Goal: Task Accomplishment & Management: Manage account settings

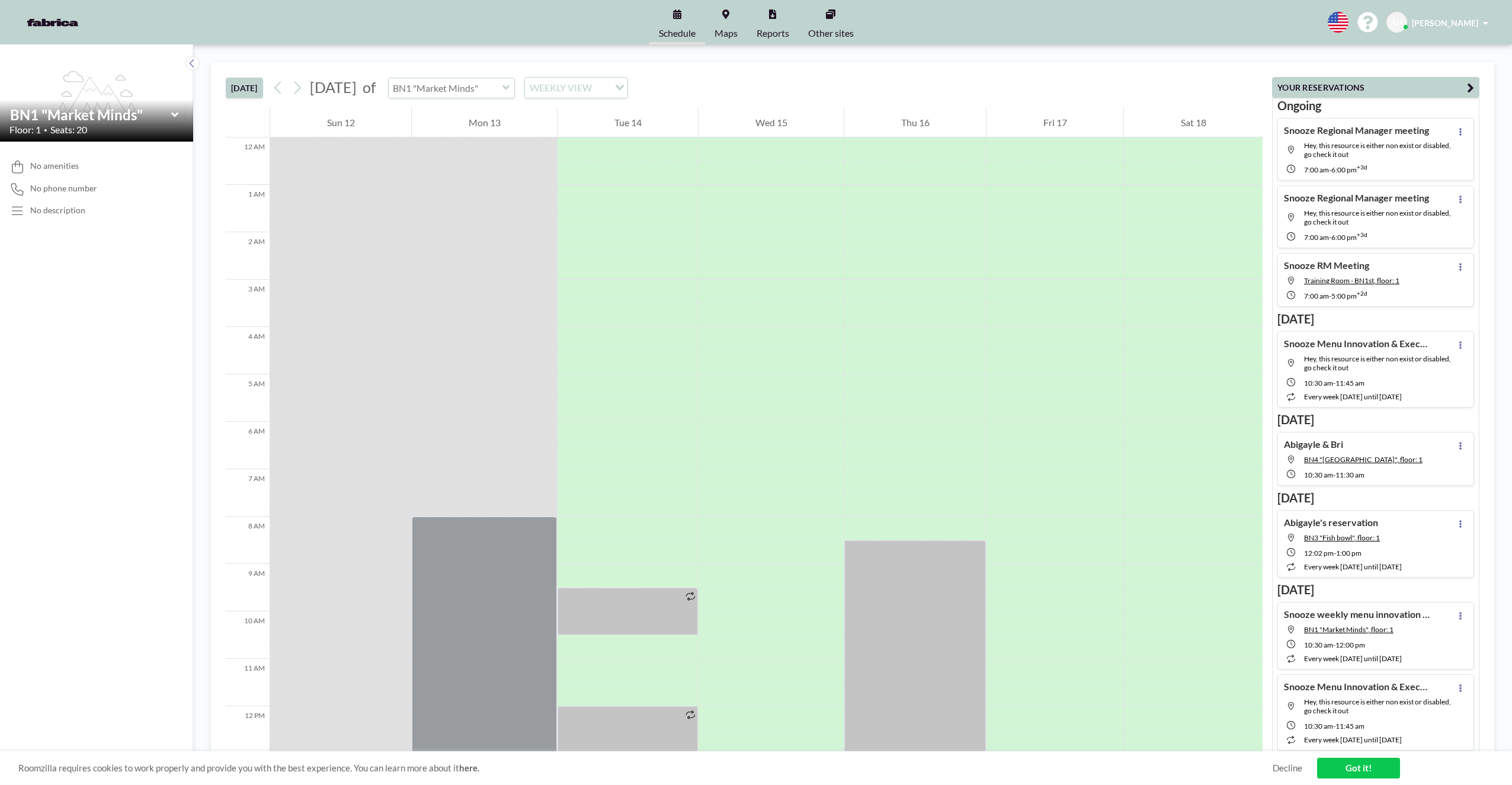
click at [503, 84] on input "text" at bounding box center [445, 88] width 114 height 19
type input "Training Room - BN1st"
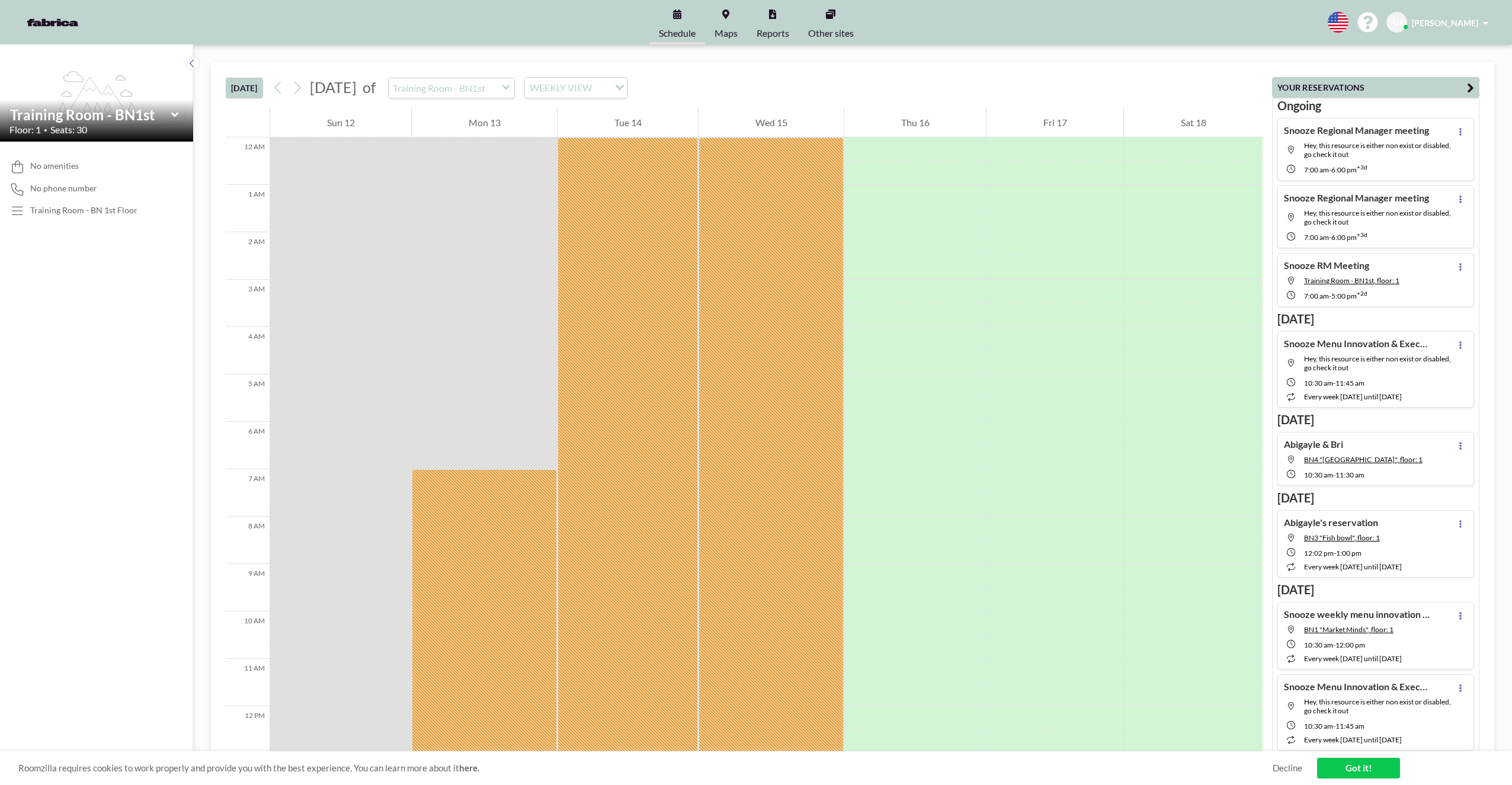
click at [1396, 143] on span "Hey, this resource is either non exist or disabled, go check it out" at bounding box center [1377, 150] width 147 height 18
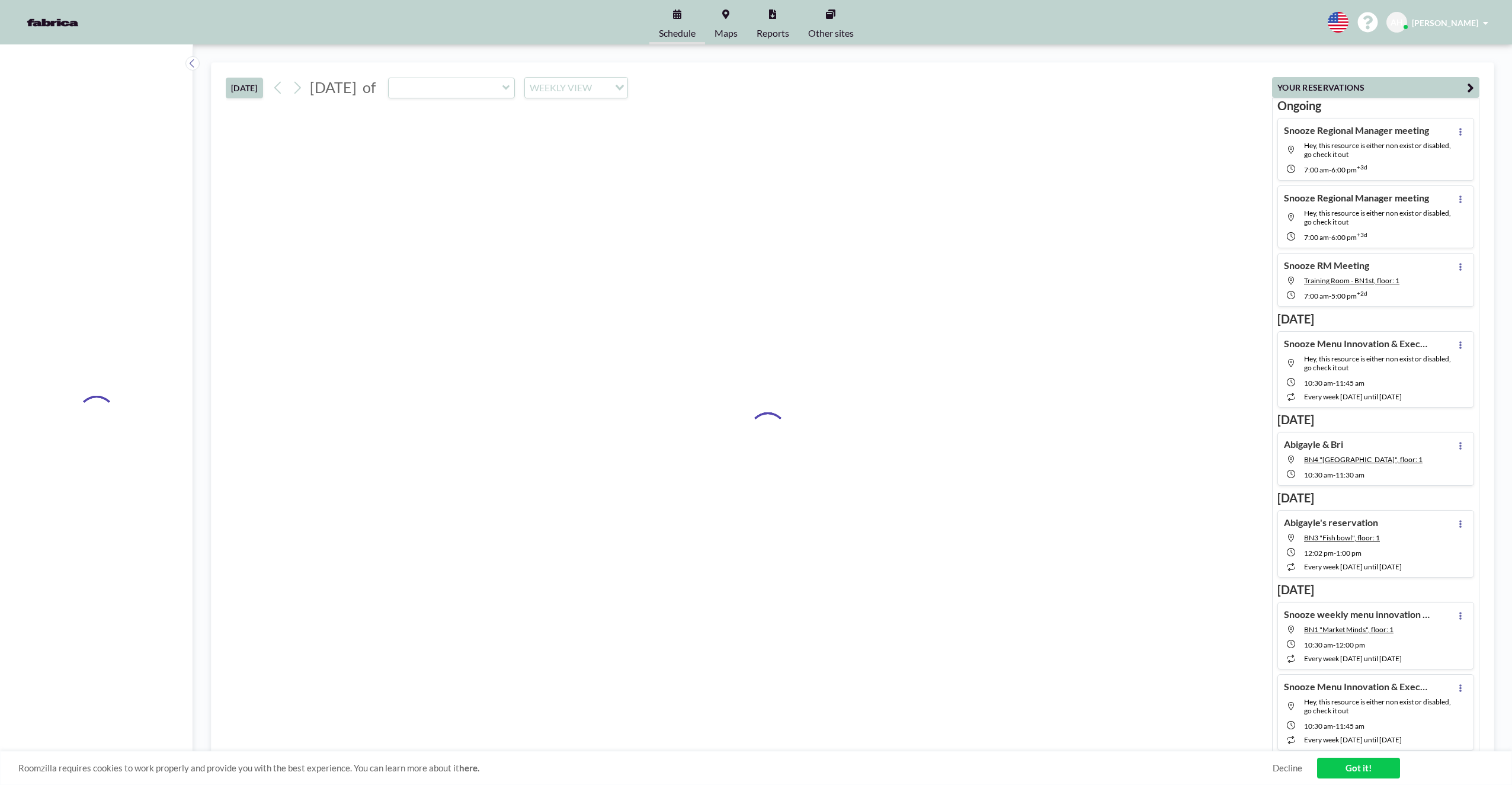
type input "Training Room - BN1st"
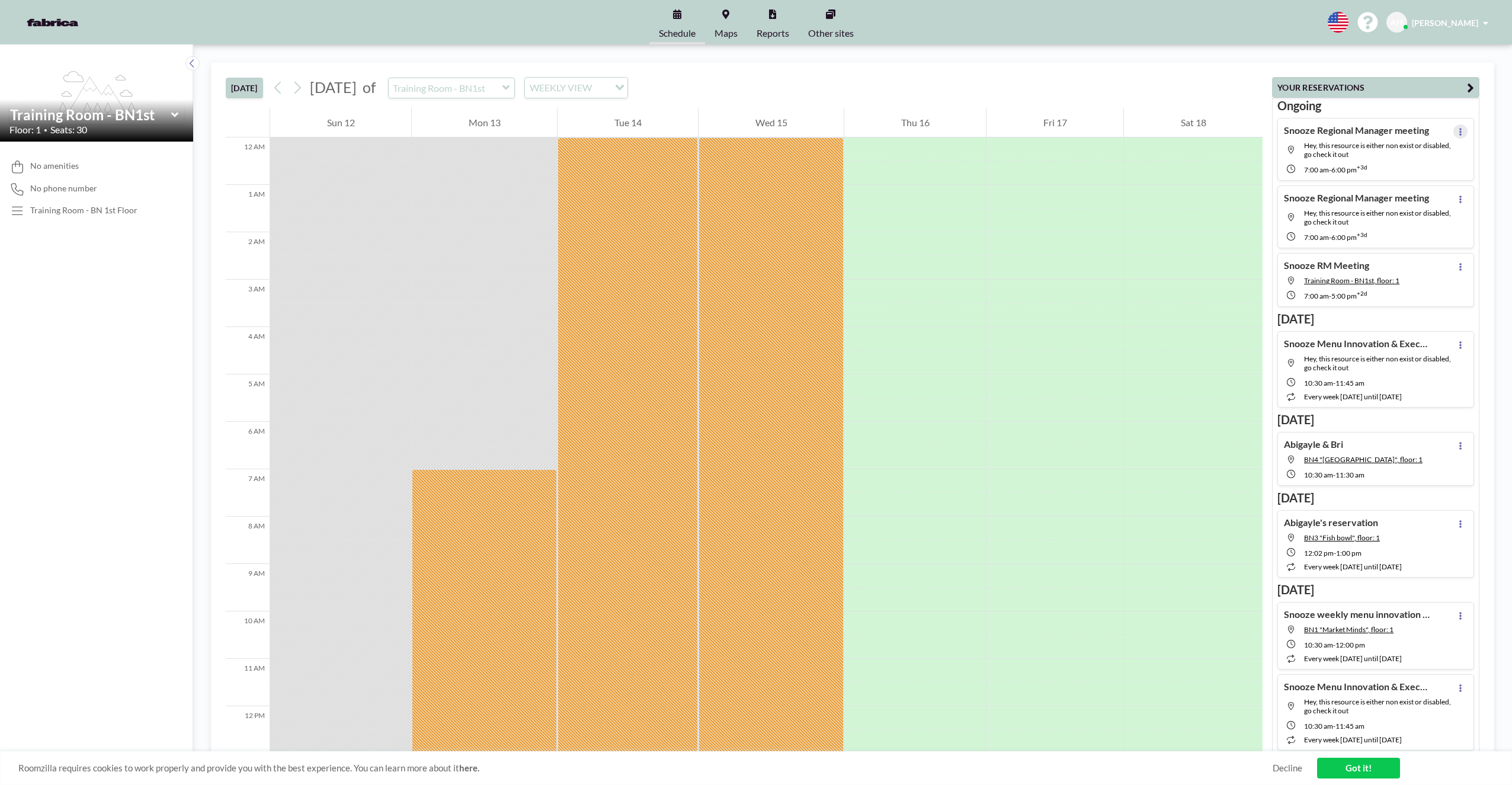
click at [1457, 134] on button at bounding box center [1461, 131] width 14 height 14
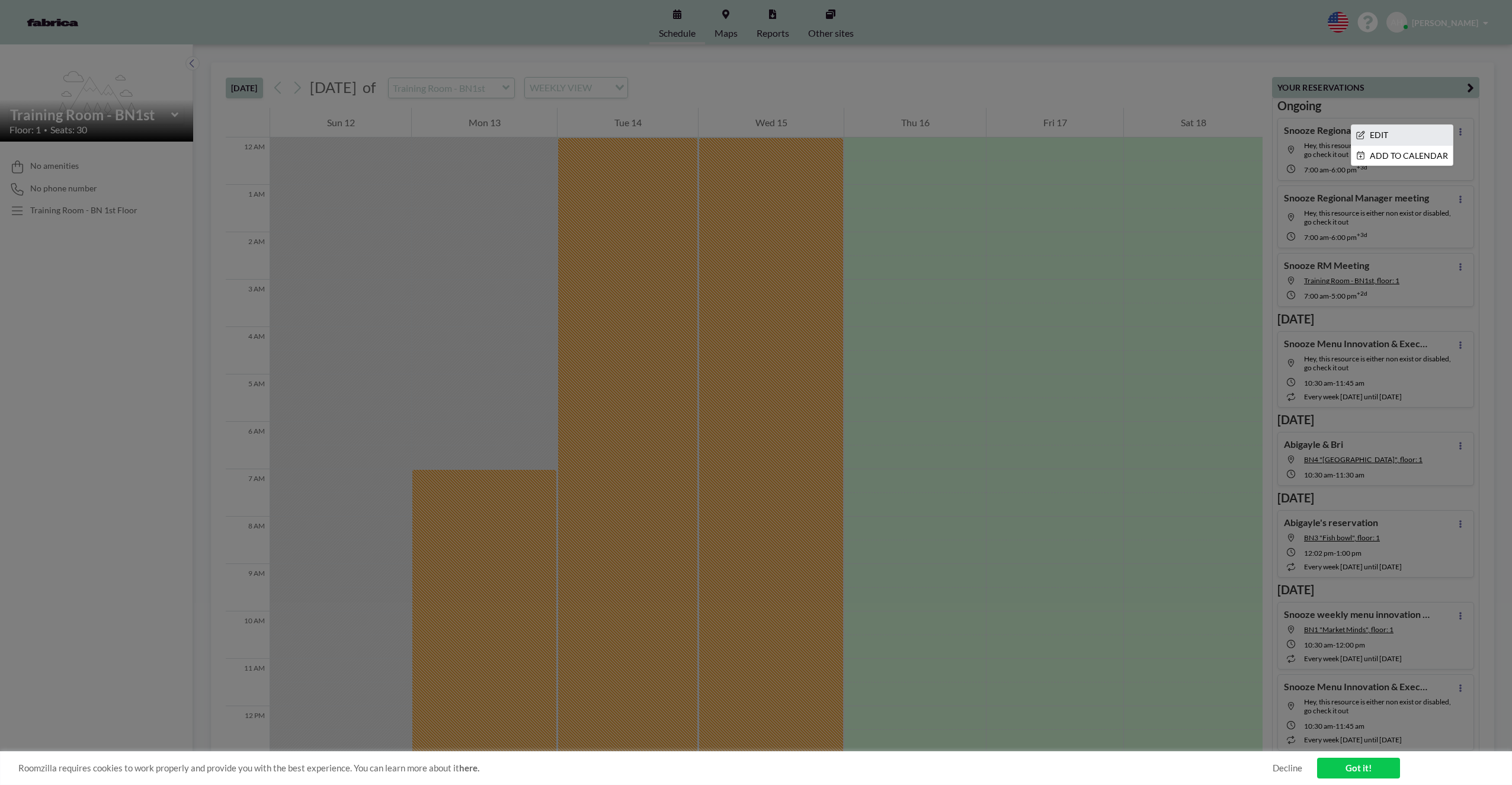
click at [1405, 136] on li "EDIT" at bounding box center [1402, 134] width 101 height 20
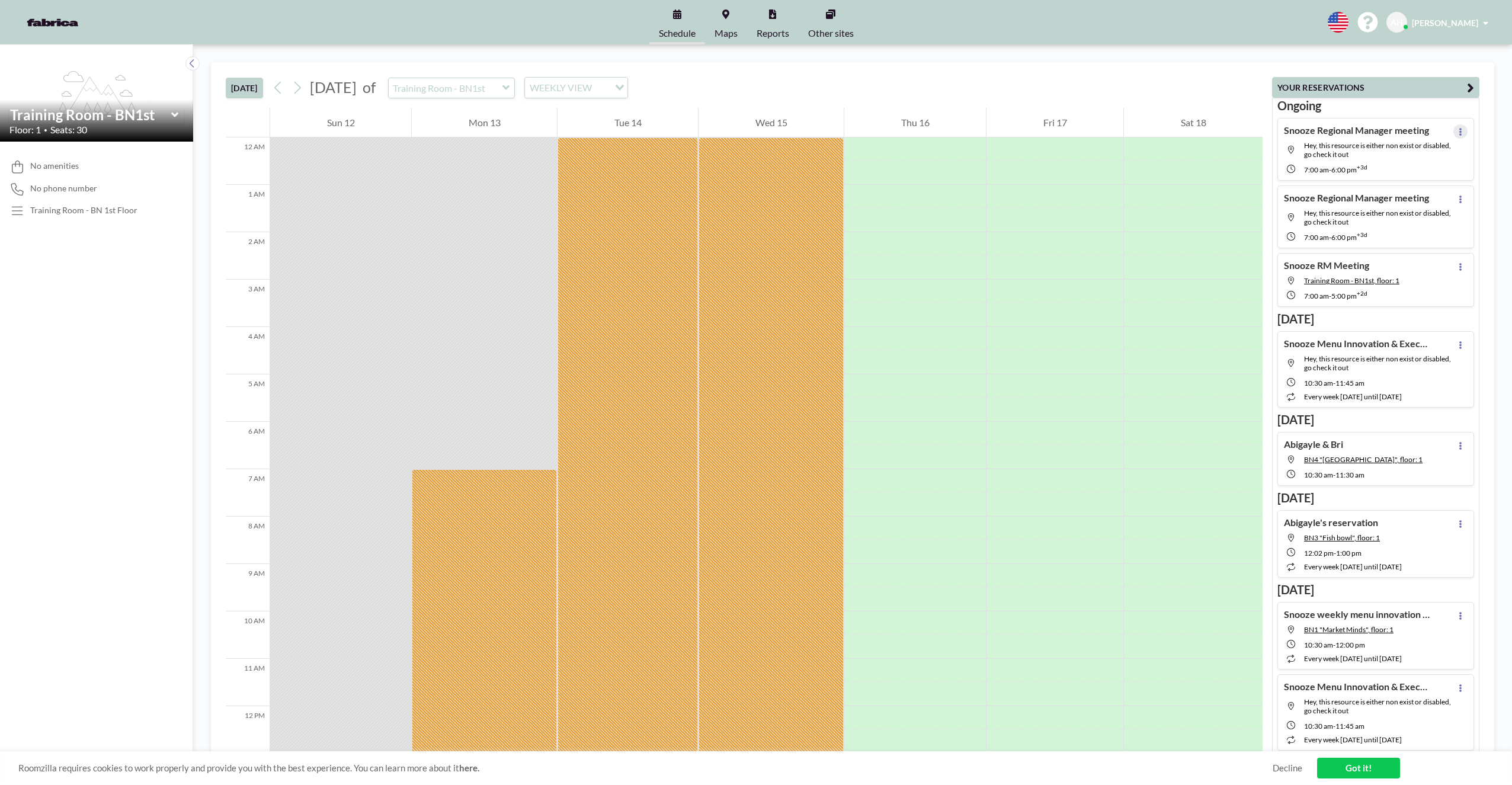
click at [1458, 133] on icon at bounding box center [1460, 132] width 5 height 8
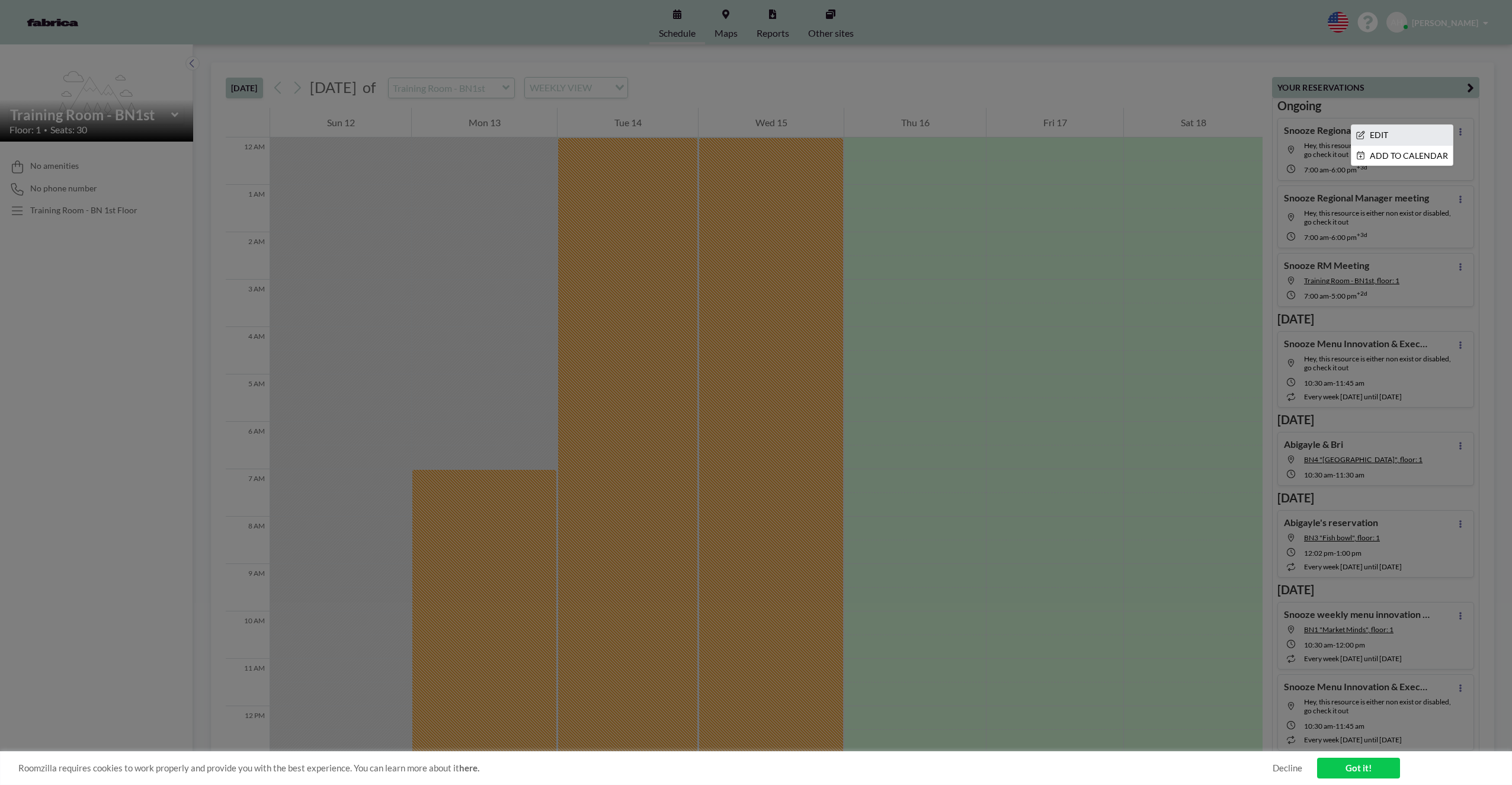
click at [1390, 135] on li "EDIT" at bounding box center [1402, 134] width 101 height 20
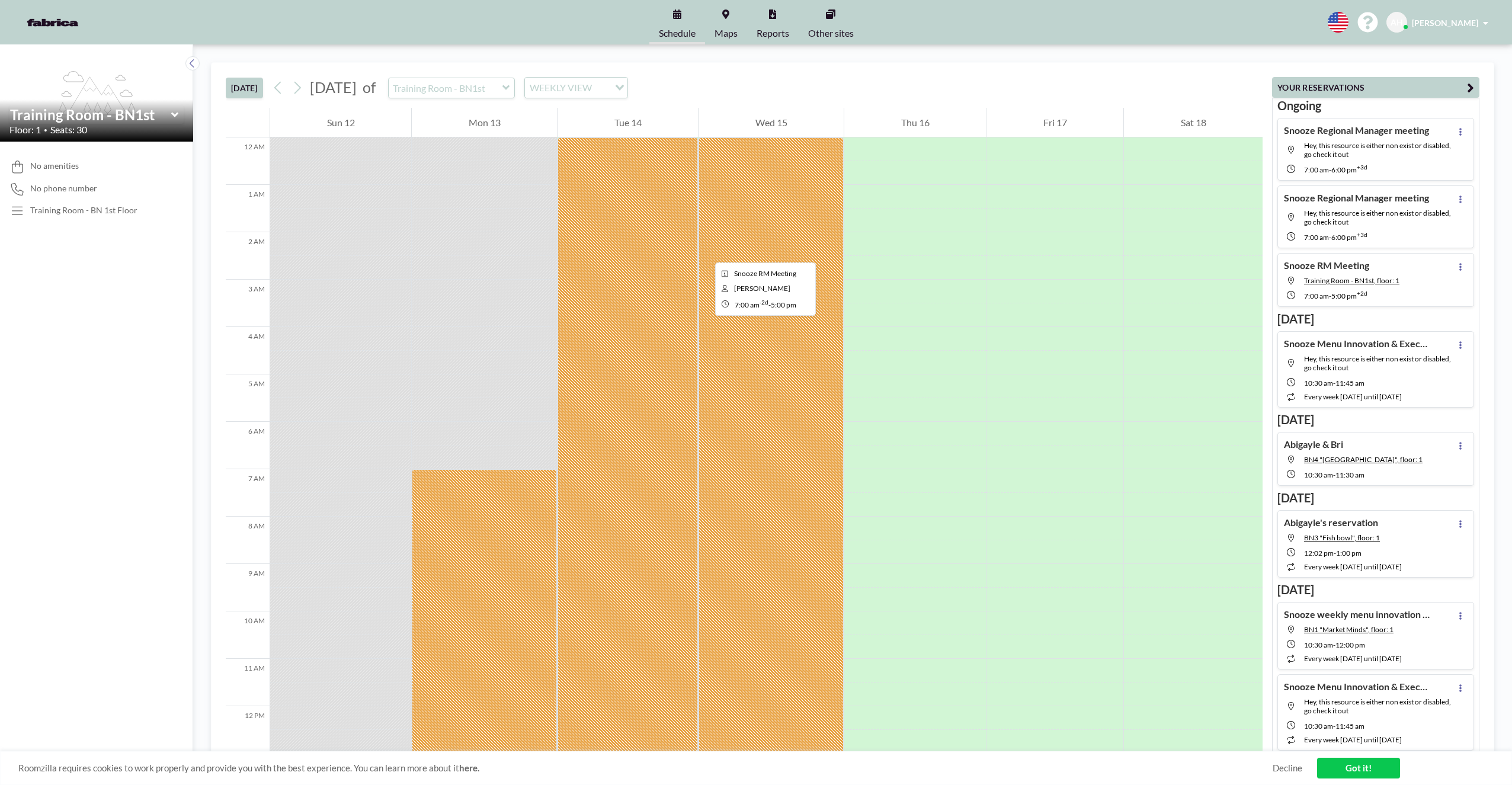
click at [705, 252] on div at bounding box center [771, 540] width 145 height 806
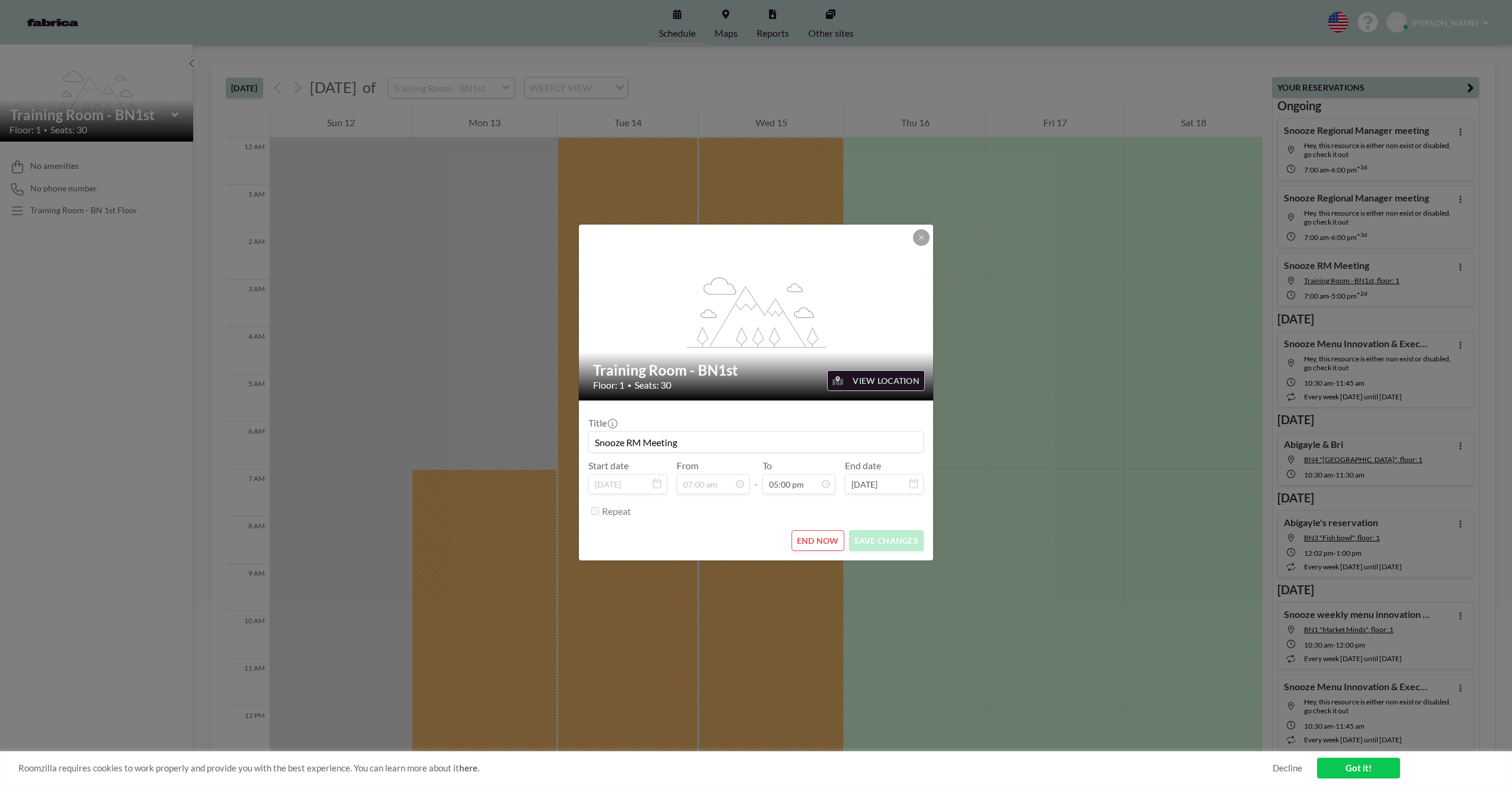
click at [823, 540] on button "END NOW" at bounding box center [818, 540] width 53 height 21
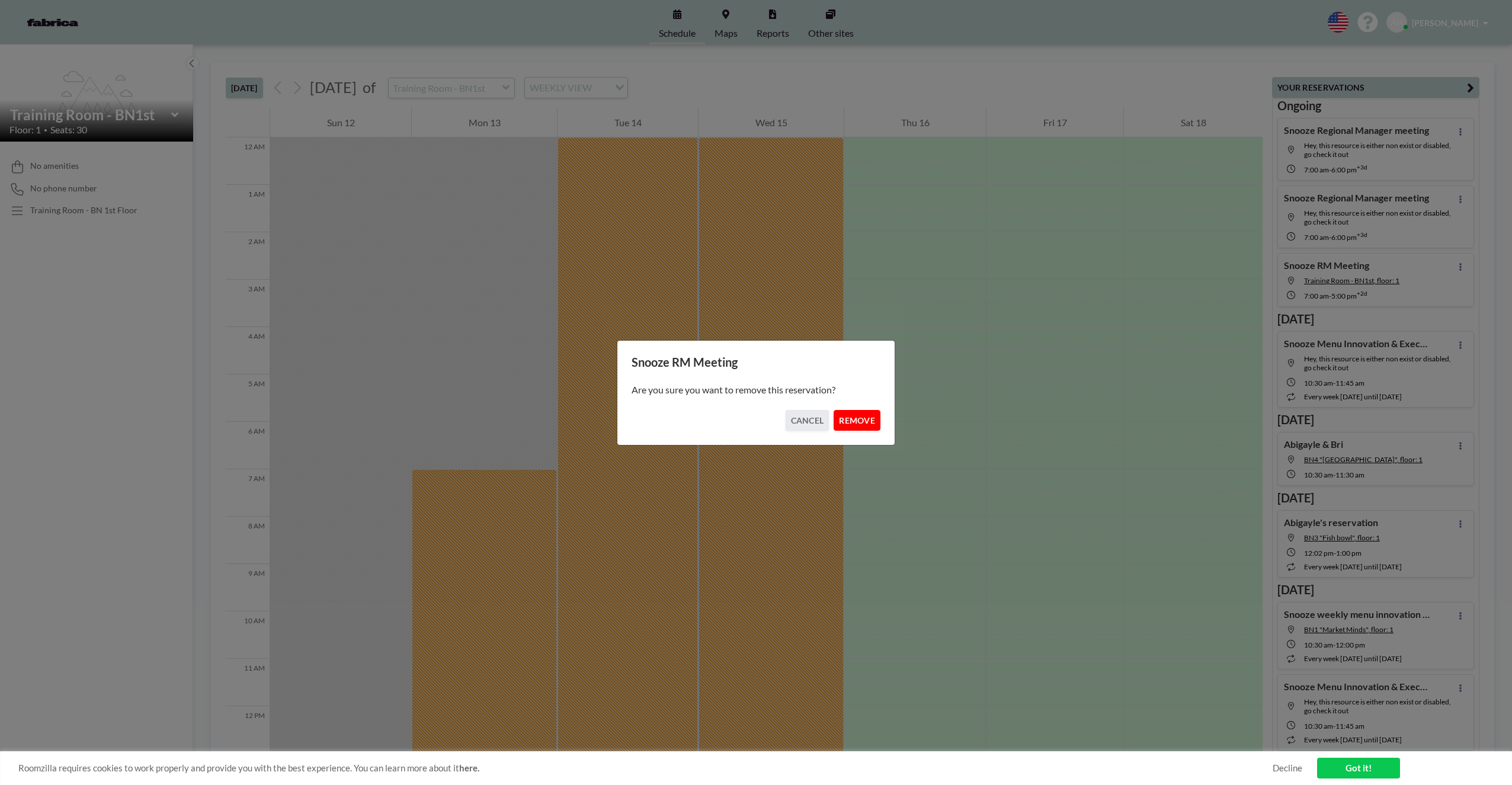
click at [871, 413] on button "REMOVE" at bounding box center [857, 420] width 47 height 21
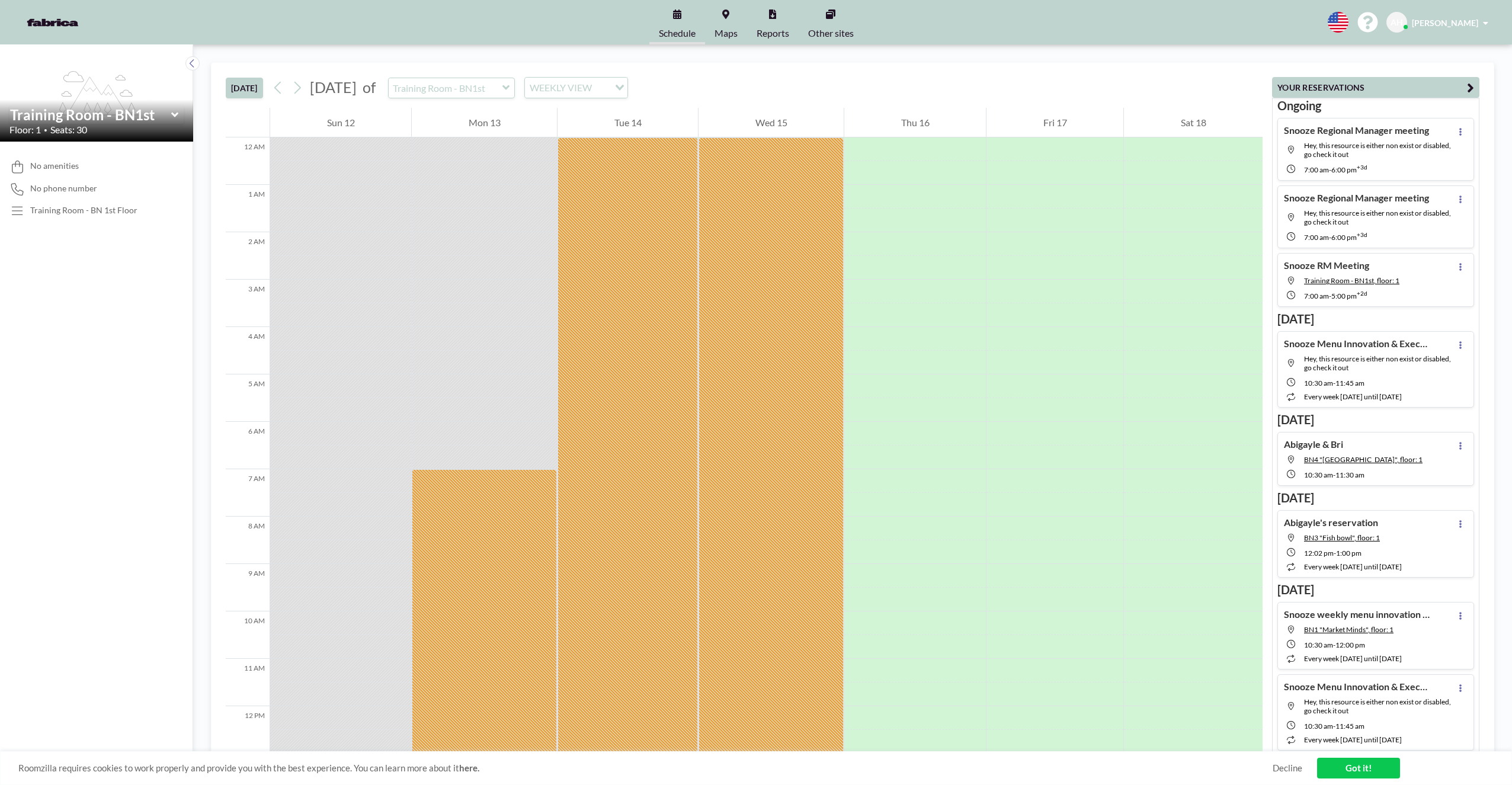
click at [1416, 269] on div "Snooze RM Meeting Training Room - BN1st, floor: 1 7:00 AM - 5:00 PM +2d" at bounding box center [1376, 280] width 197 height 54
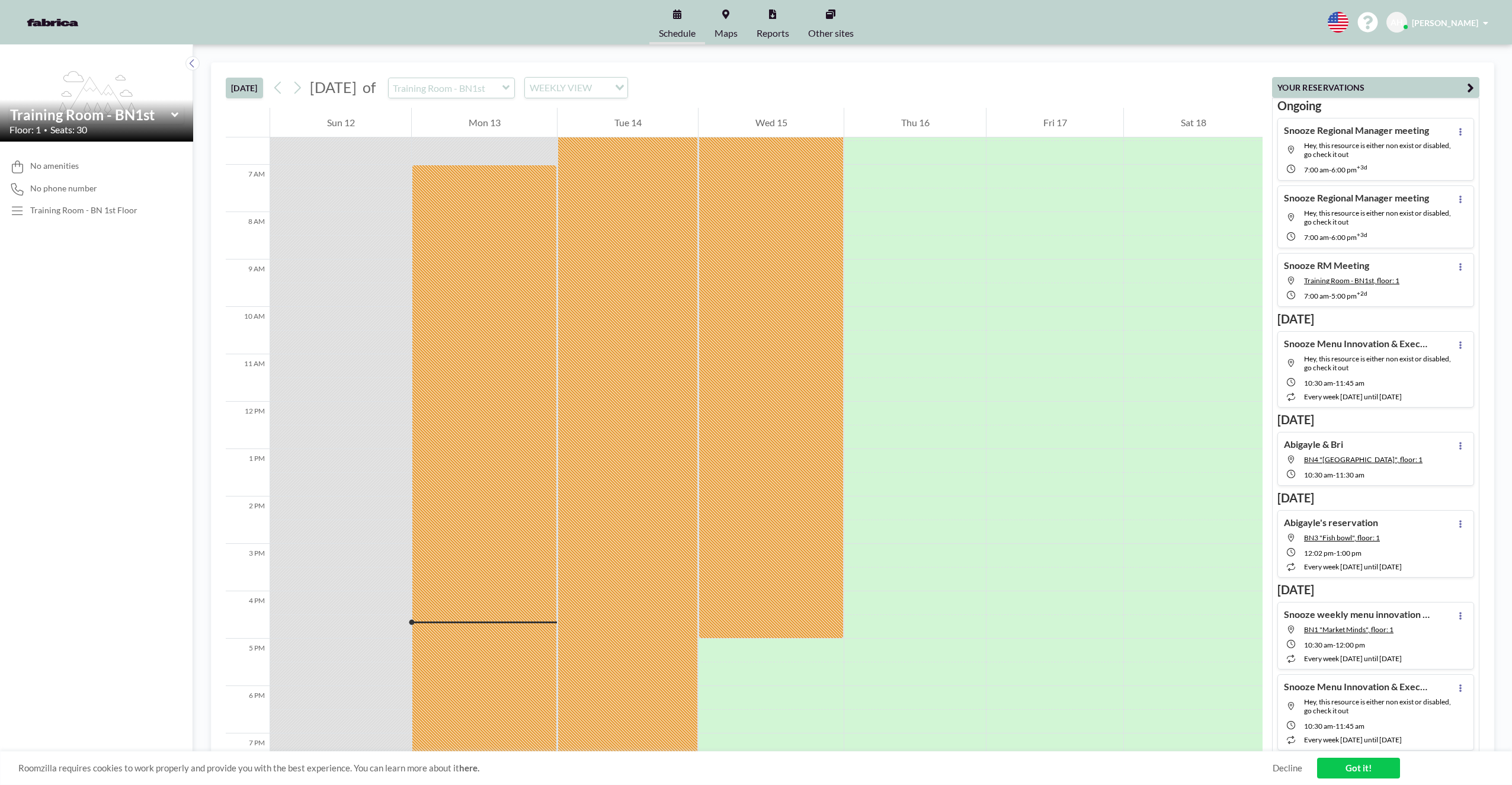
scroll to position [308, 0]
click at [487, 474] on div at bounding box center [485, 564] width 145 height 806
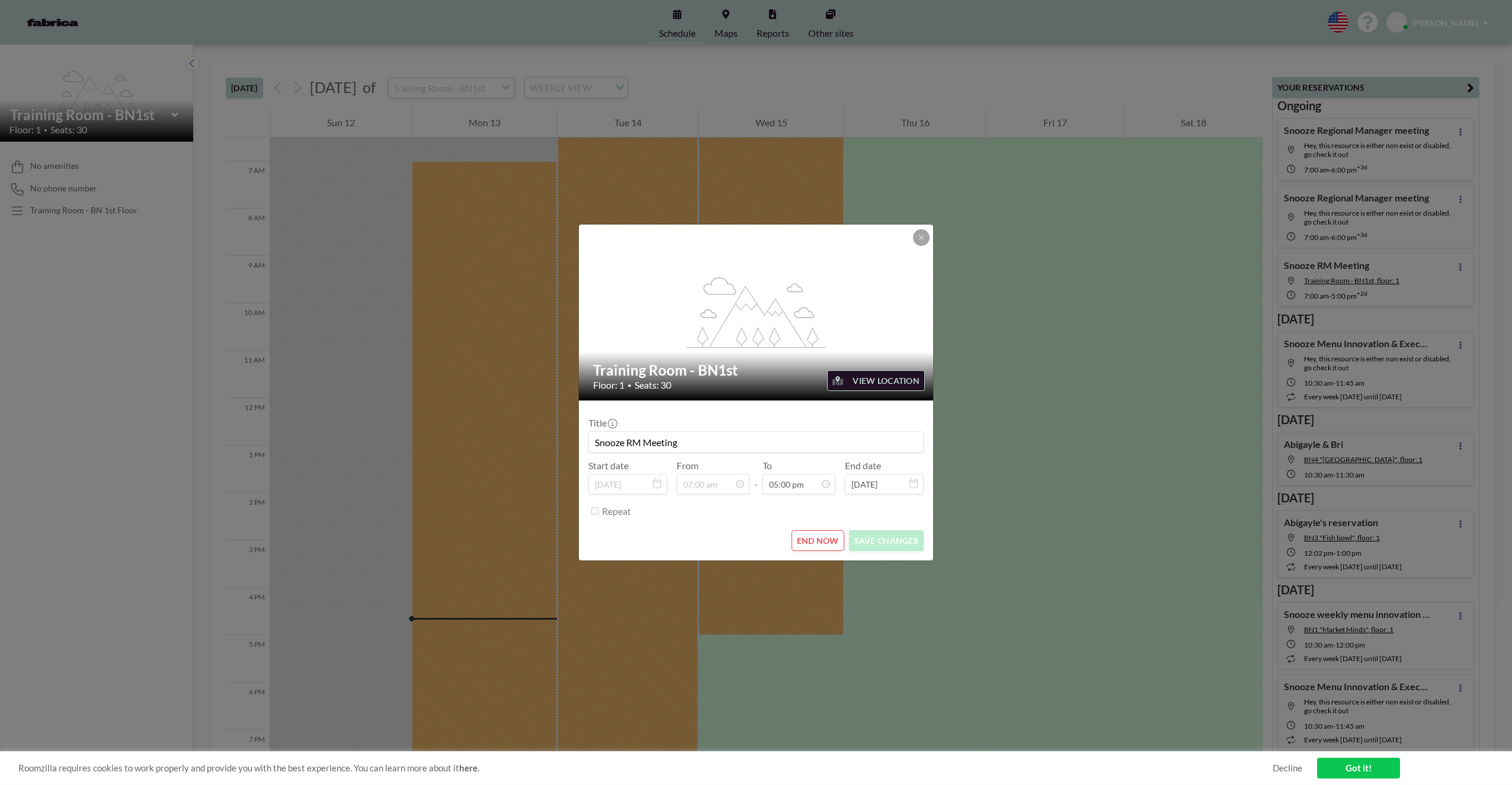
click at [819, 540] on button "END NOW" at bounding box center [818, 540] width 53 height 21
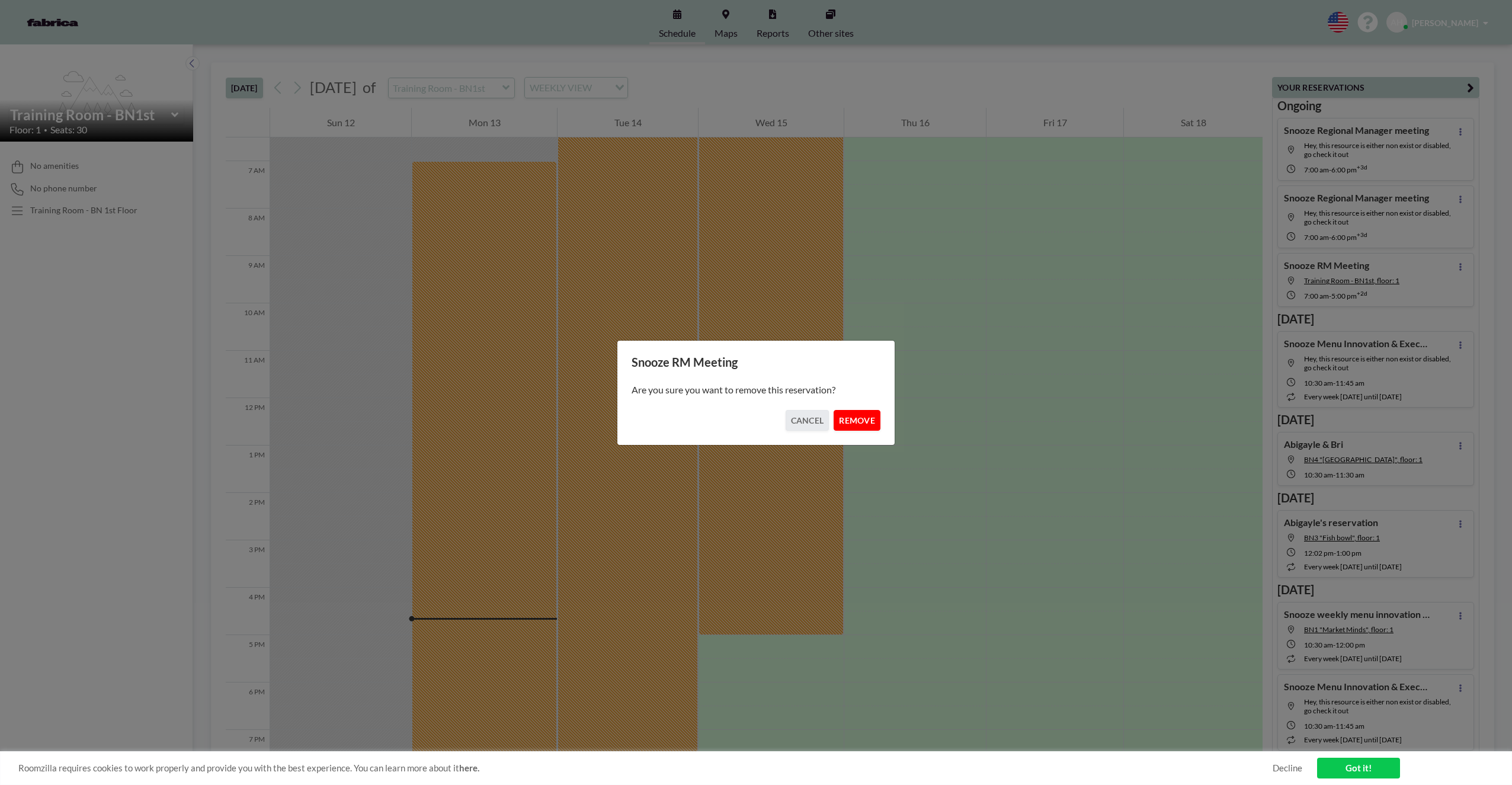
click at [868, 421] on button "REMOVE" at bounding box center [857, 420] width 47 height 21
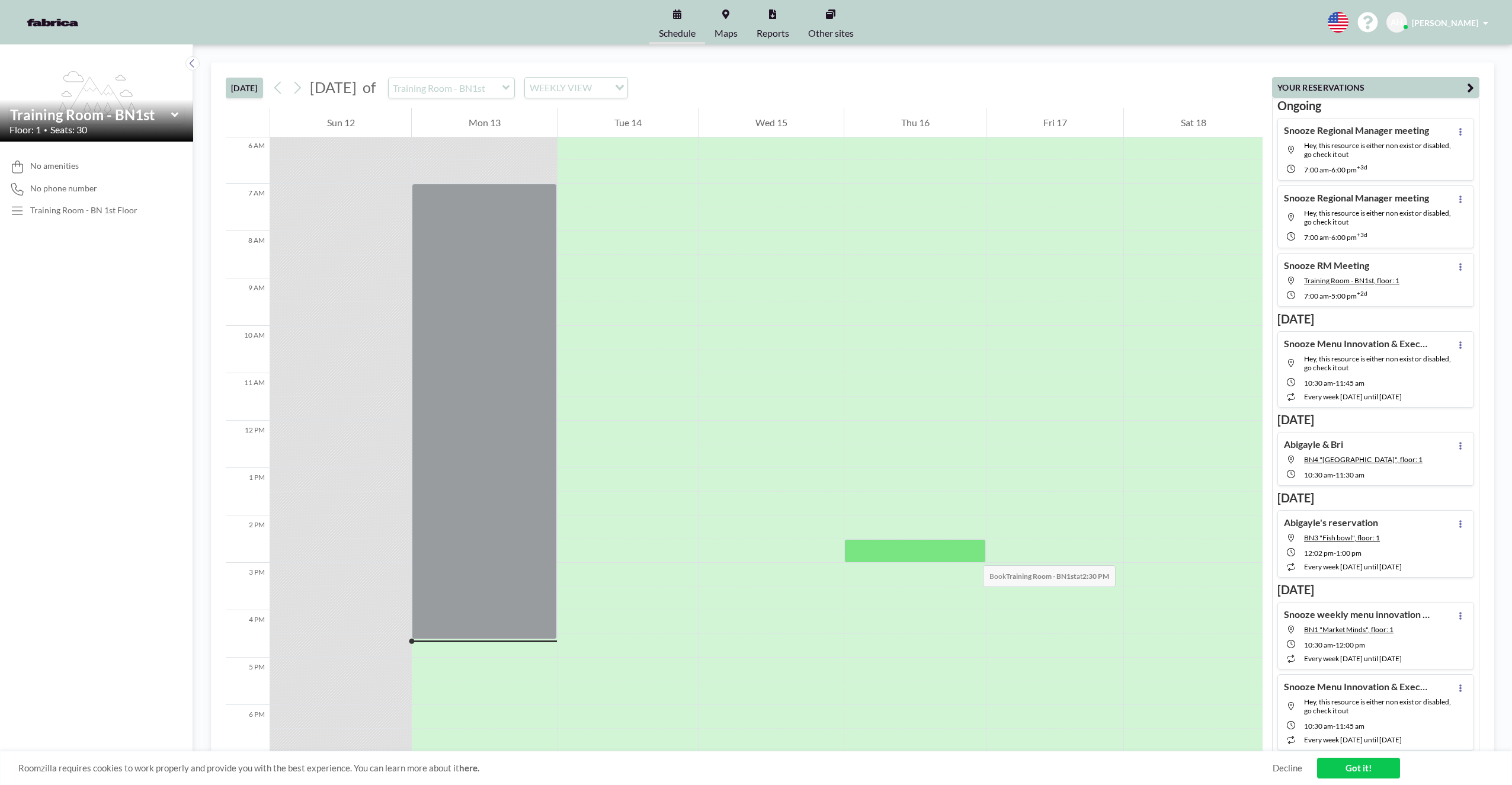
scroll to position [219, 0]
